Goal: Check status: Check status

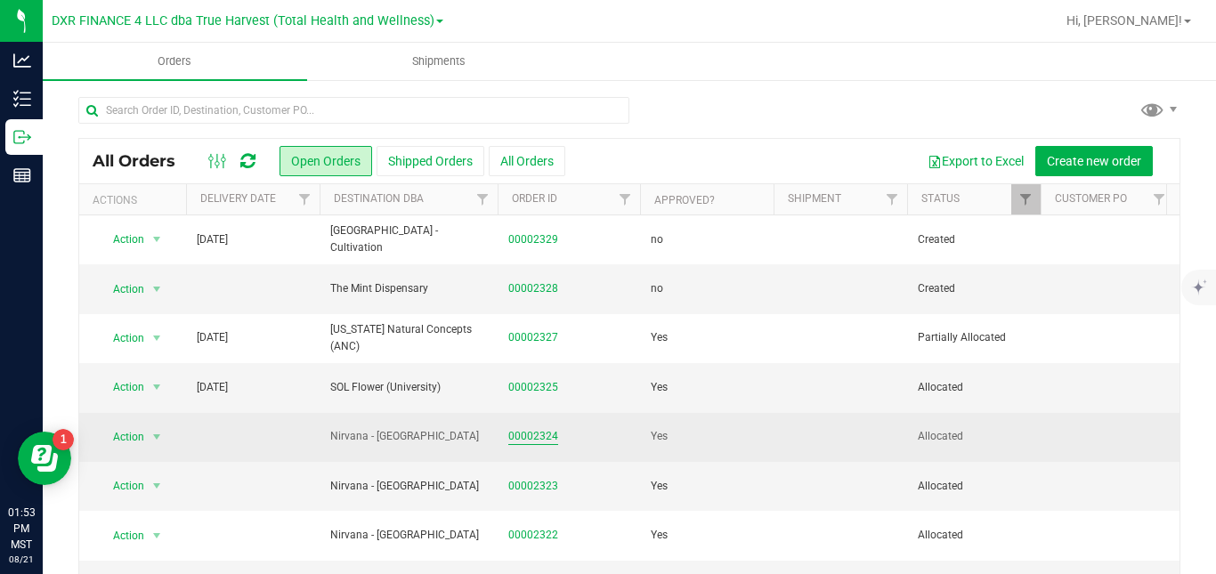
click at [533, 443] on link "00002324" at bounding box center [533, 436] width 50 height 17
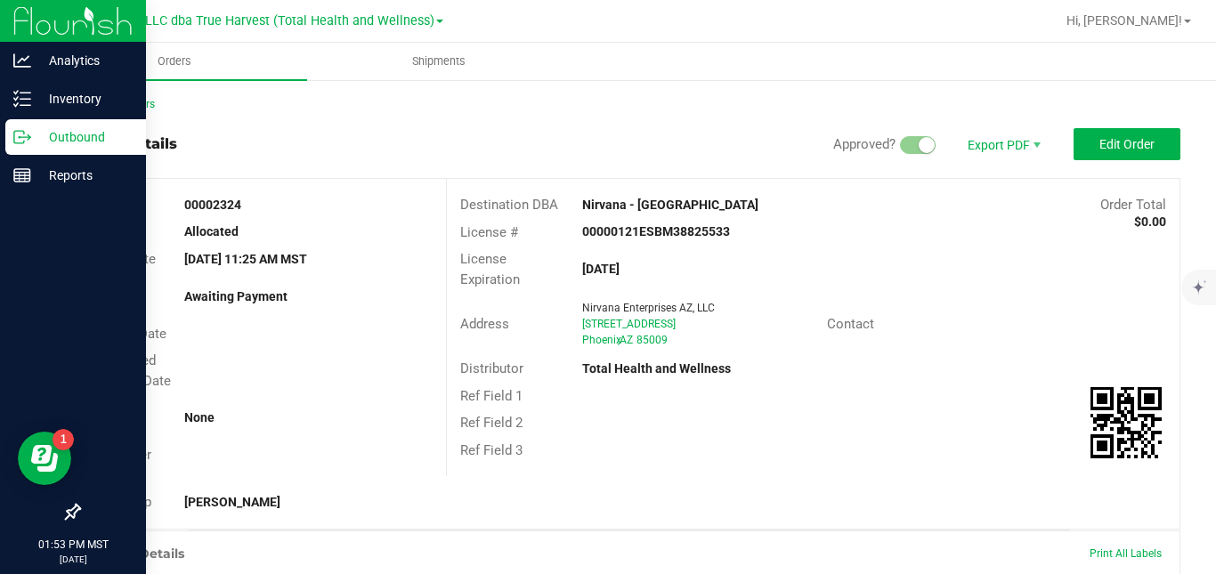
click at [28, 142] on icon at bounding box center [22, 137] width 18 height 18
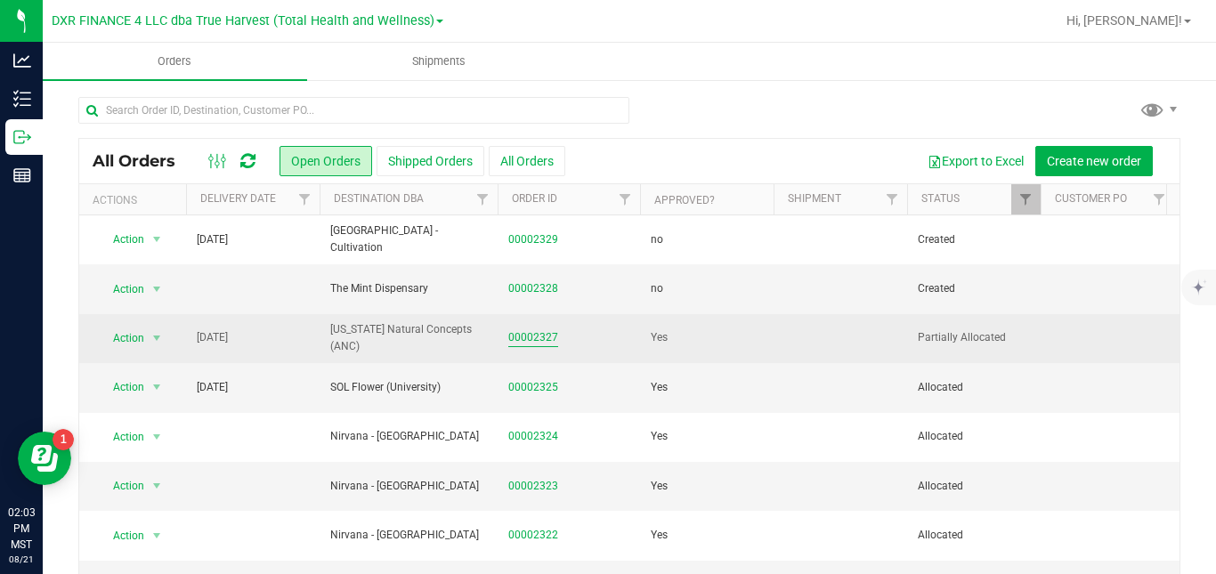
click at [519, 339] on link "00002327" at bounding box center [533, 337] width 50 height 17
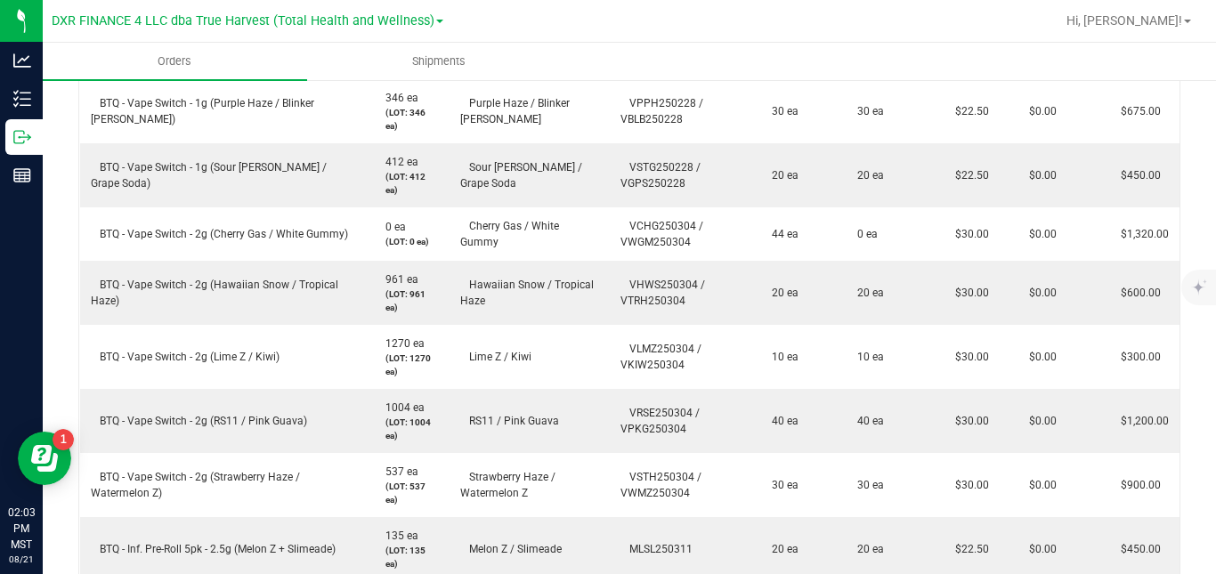
scroll to position [1307, 0]
